Goal: Information Seeking & Learning: Learn about a topic

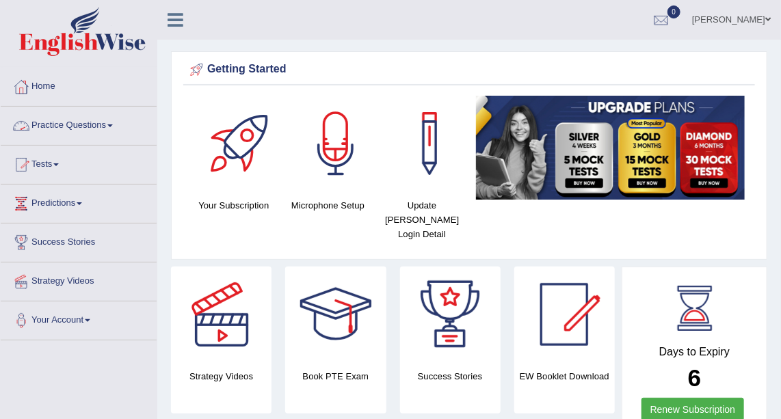
click at [79, 130] on link "Practice Questions" at bounding box center [79, 124] width 156 height 34
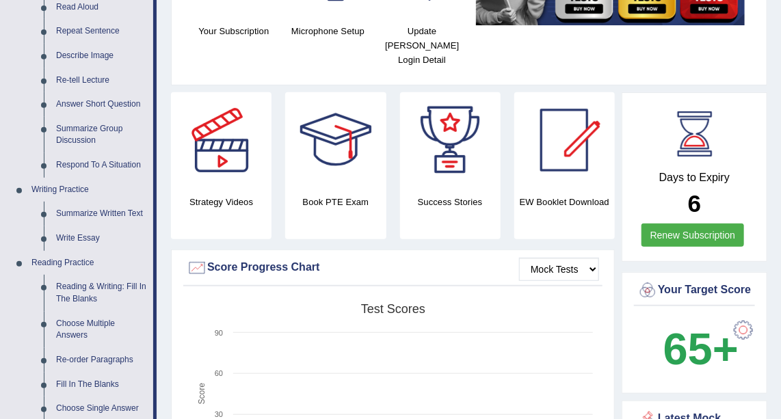
scroll to position [155, 0]
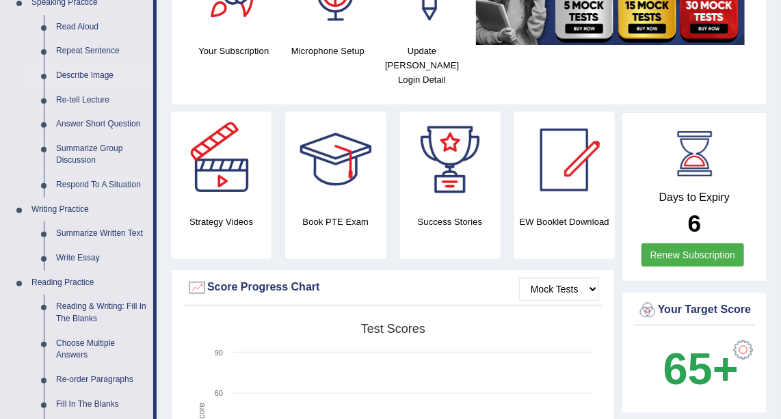
click at [92, 68] on link "Describe Image" at bounding box center [101, 76] width 103 height 25
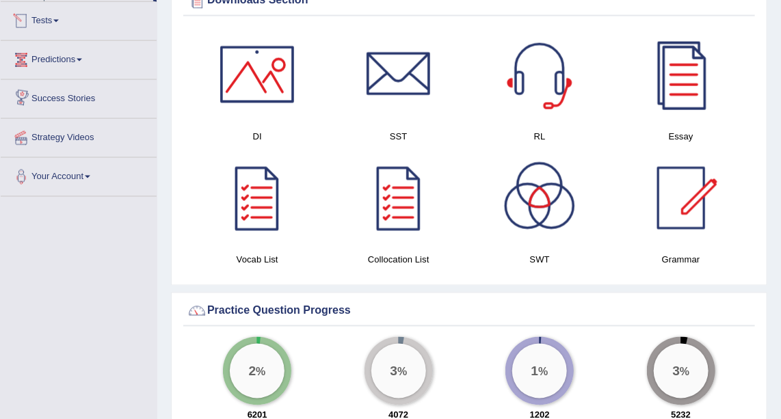
scroll to position [702, 0]
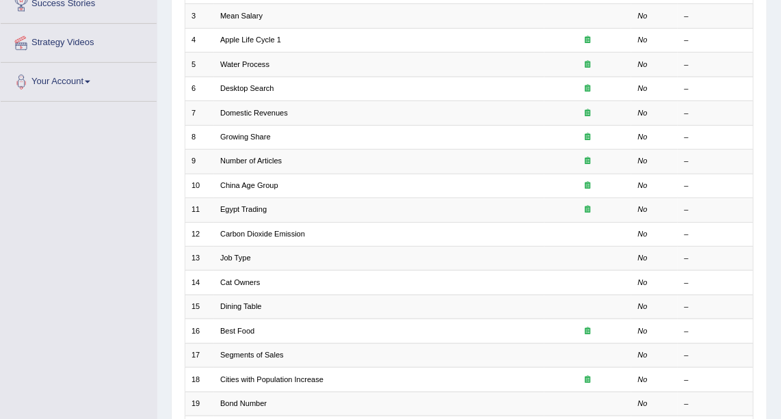
scroll to position [247, 0]
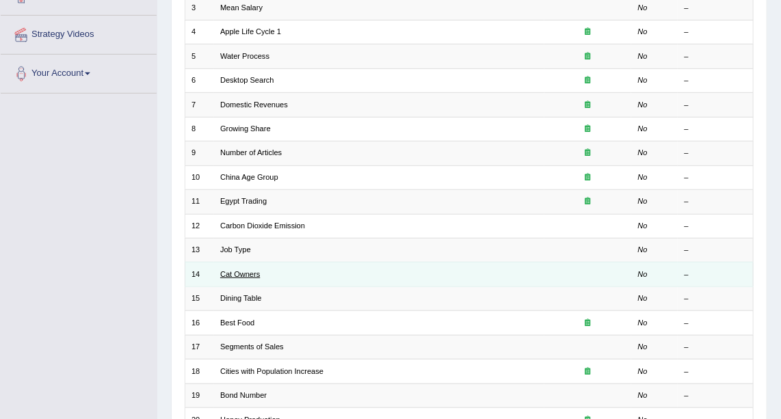
click at [233, 273] on link "Cat Owners" at bounding box center [240, 274] width 40 height 8
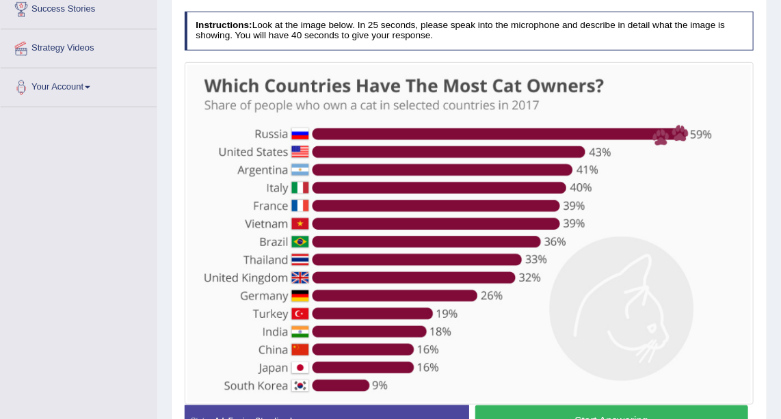
scroll to position [234, 0]
